Goal: Task Accomplishment & Management: Use online tool/utility

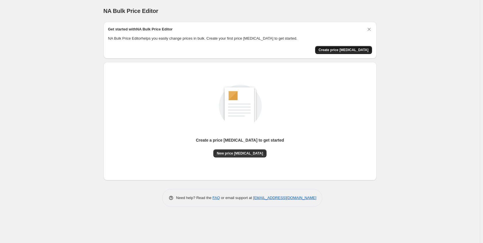
click at [345, 51] on span "Create price [MEDICAL_DATA]" at bounding box center [343, 50] width 50 height 5
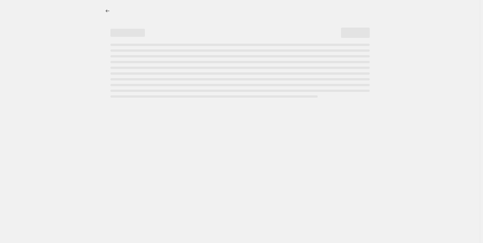
select select "percentage"
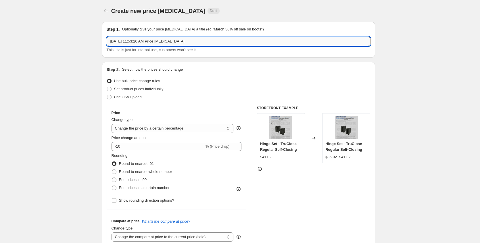
click at [199, 43] on input "Oct 14, 2025, 11:53:20 AM Price change job" at bounding box center [239, 41] width 264 height 9
drag, startPoint x: 154, startPoint y: 41, endPoint x: 97, endPoint y: 41, distance: 56.6
type input "3% Price change job 10/14/25"
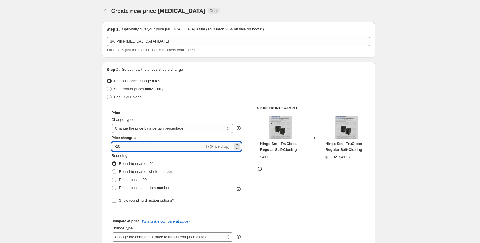
click at [162, 148] on input "-10" at bounding box center [157, 146] width 93 height 9
type input "-1"
type input "-3"
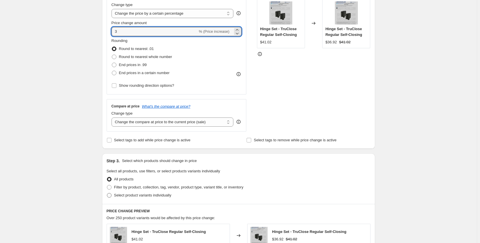
scroll to position [86, 0]
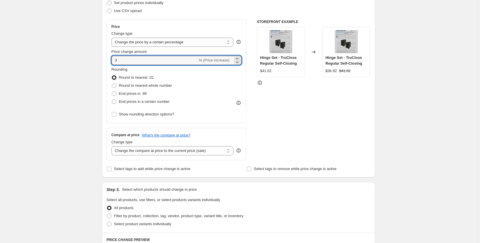
type input "3"
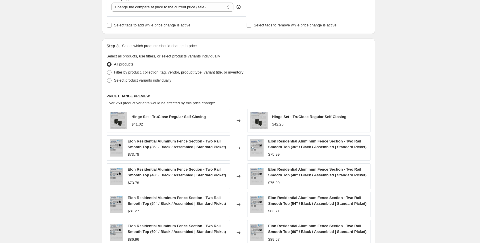
scroll to position [339, 0]
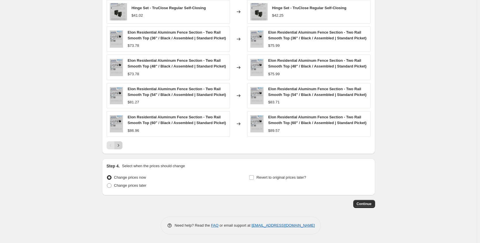
click at [120, 147] on icon "Next" at bounding box center [119, 146] width 6 height 6
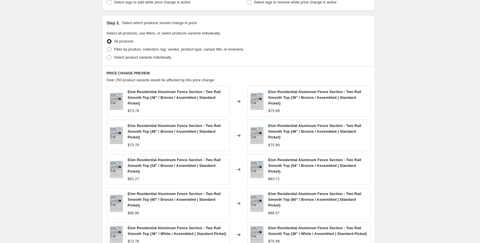
scroll to position [370, 0]
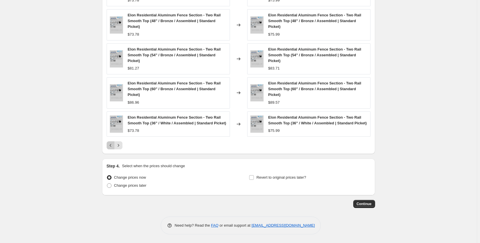
click at [109, 147] on icon "Previous" at bounding box center [111, 146] width 6 height 6
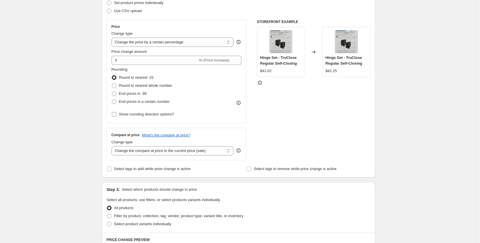
scroll to position [115, 0]
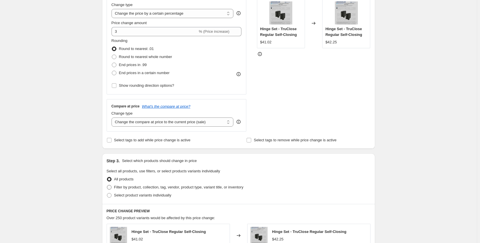
click at [137, 189] on span "Filter by product, collection, tag, vendor, product type, variant title, or inv…" at bounding box center [178, 187] width 129 height 4
click at [107, 185] on input "Filter by product, collection, tag, vendor, product type, variant title, or inv…" at bounding box center [107, 185] width 0 height 0
radio input "true"
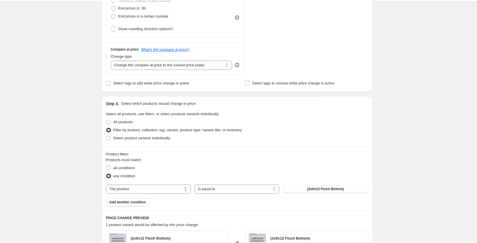
scroll to position [201, 0]
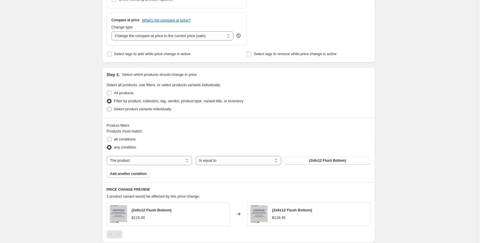
click at [148, 112] on span "Select product variants individually" at bounding box center [142, 109] width 57 height 6
click at [107, 107] on input "Select product variants individually" at bounding box center [107, 107] width 0 height 0
radio input "true"
